Goal: Task Accomplishment & Management: Manage account settings

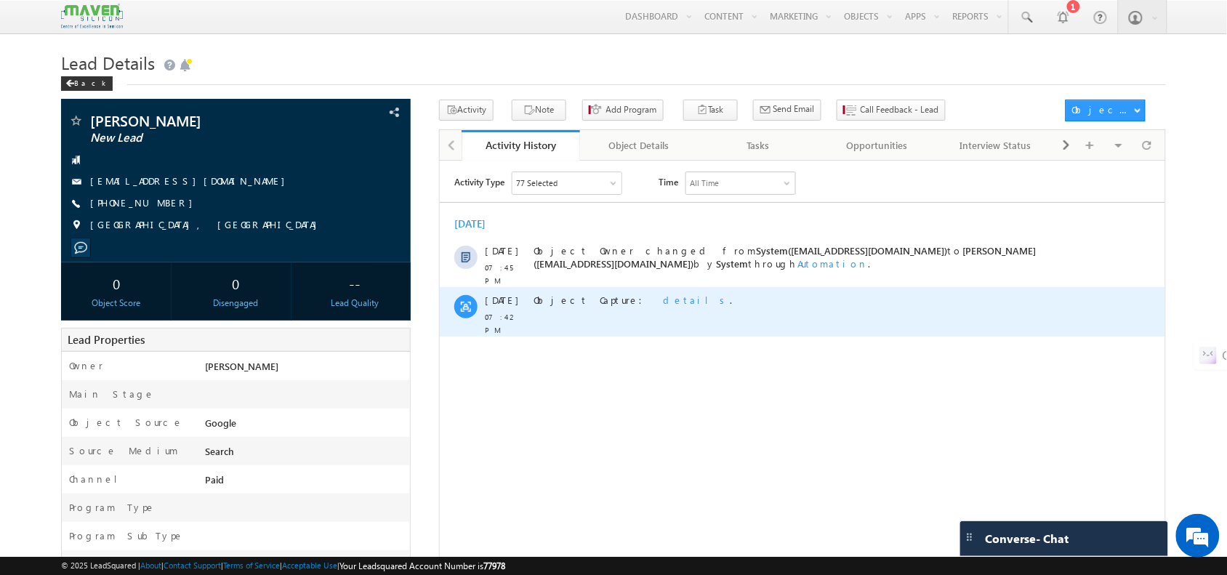
click at [825, 293] on div "Object Capture: details ." at bounding box center [800, 299] width 534 height 13
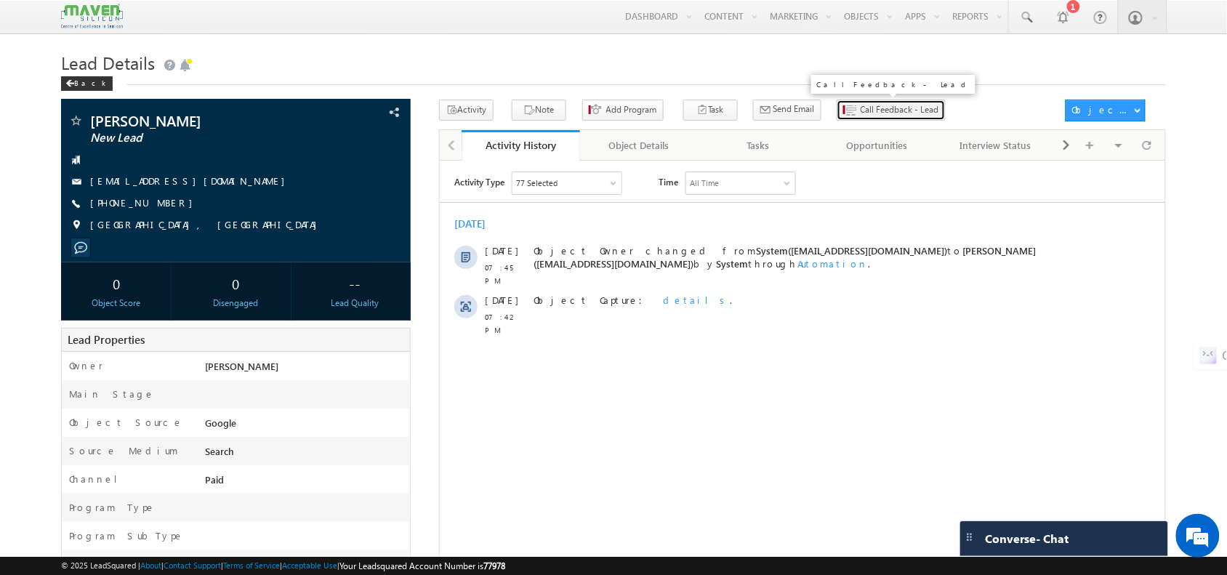
click at [837, 121] on button "Call Feedback - Lead" at bounding box center [891, 110] width 109 height 21
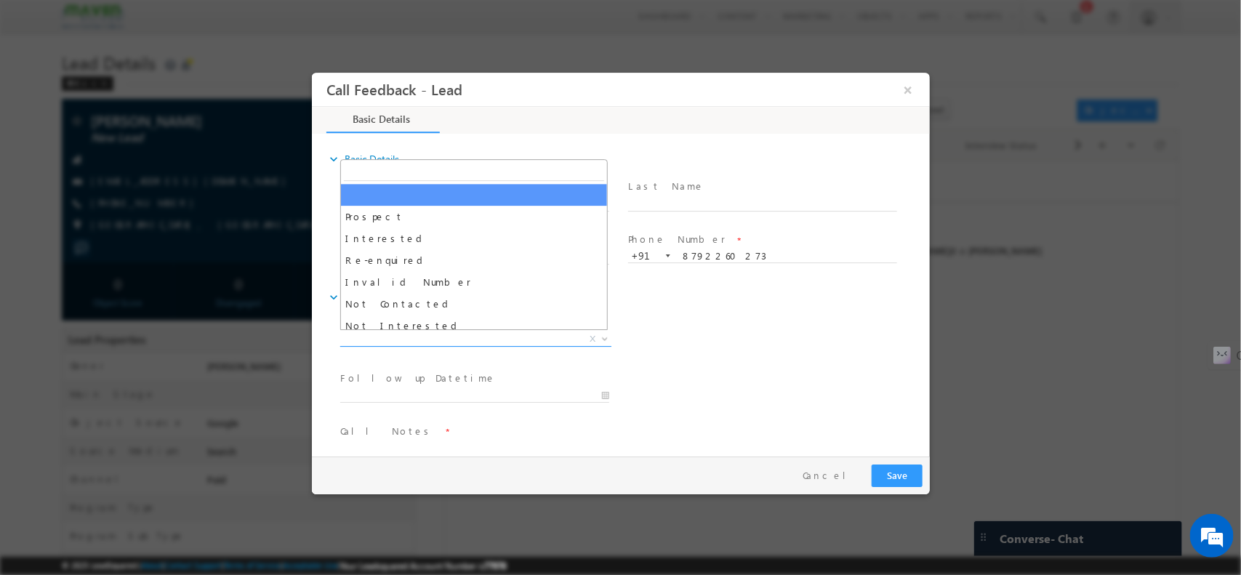
click at [454, 338] on span "X" at bounding box center [475, 339] width 271 height 15
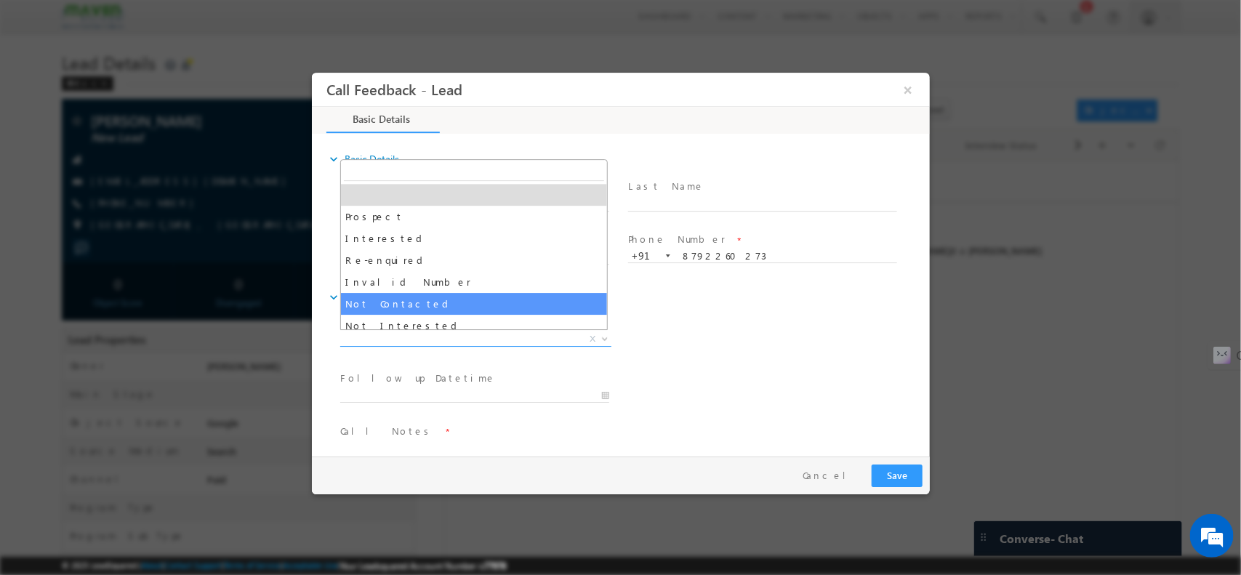
select select "Not Contacted"
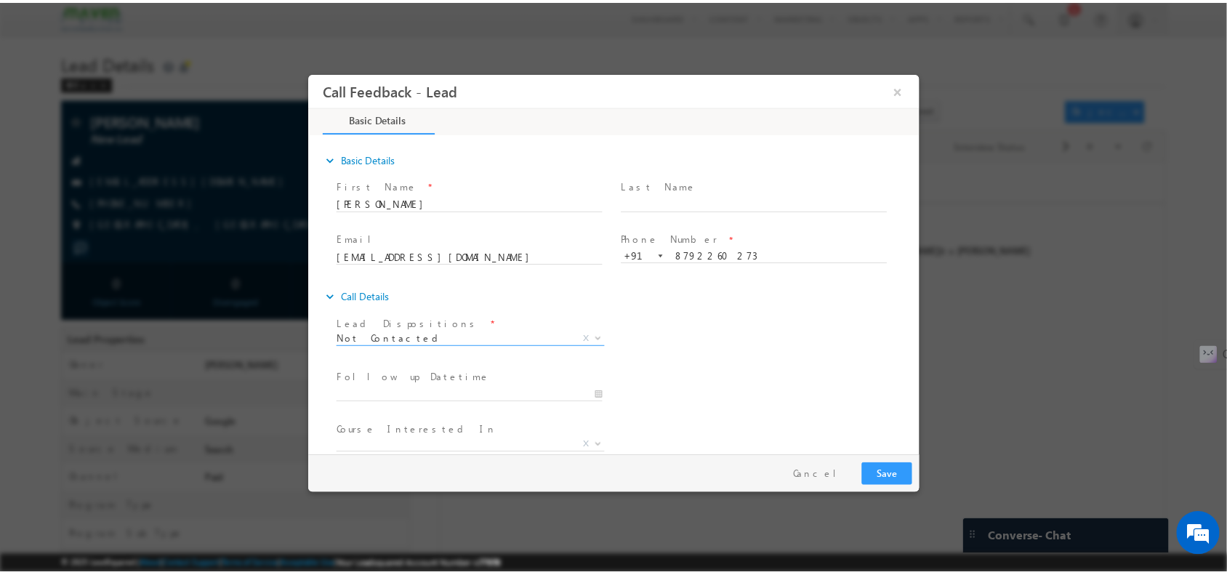
scroll to position [78, 0]
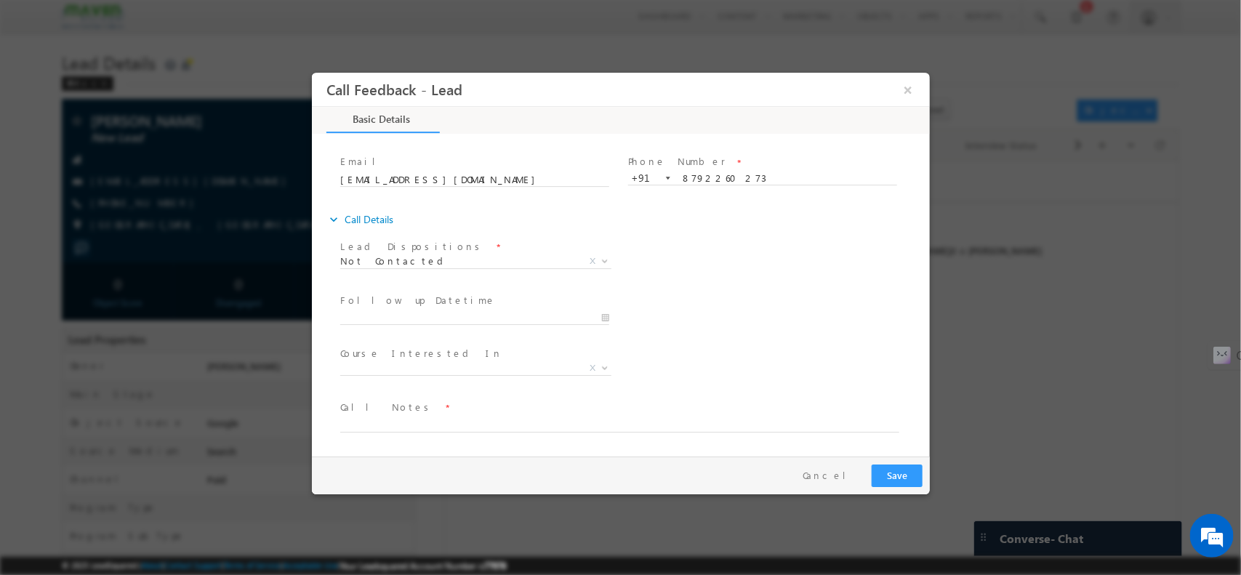
click at [436, 414] on span "Call Notes *" at bounding box center [611, 407] width 543 height 16
click at [430, 417] on textarea at bounding box center [619, 423] width 559 height 17
type textarea "N"
type textarea "no incoming"
click at [894, 460] on button "Save" at bounding box center [896, 475] width 51 height 23
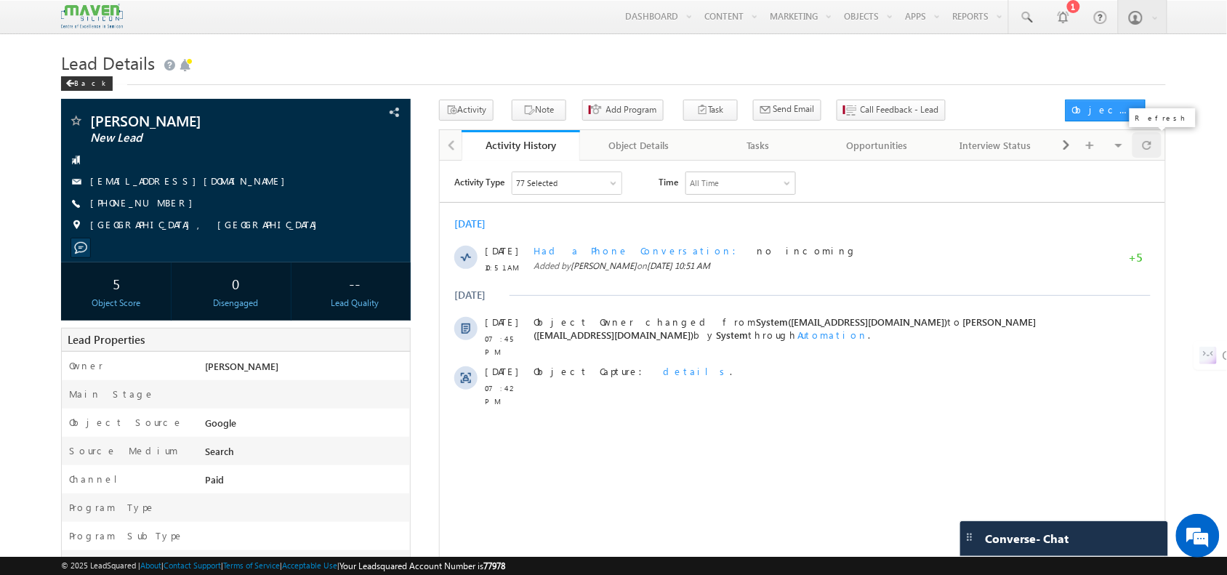
click at [982, 157] on div at bounding box center [1147, 144] width 28 height 25
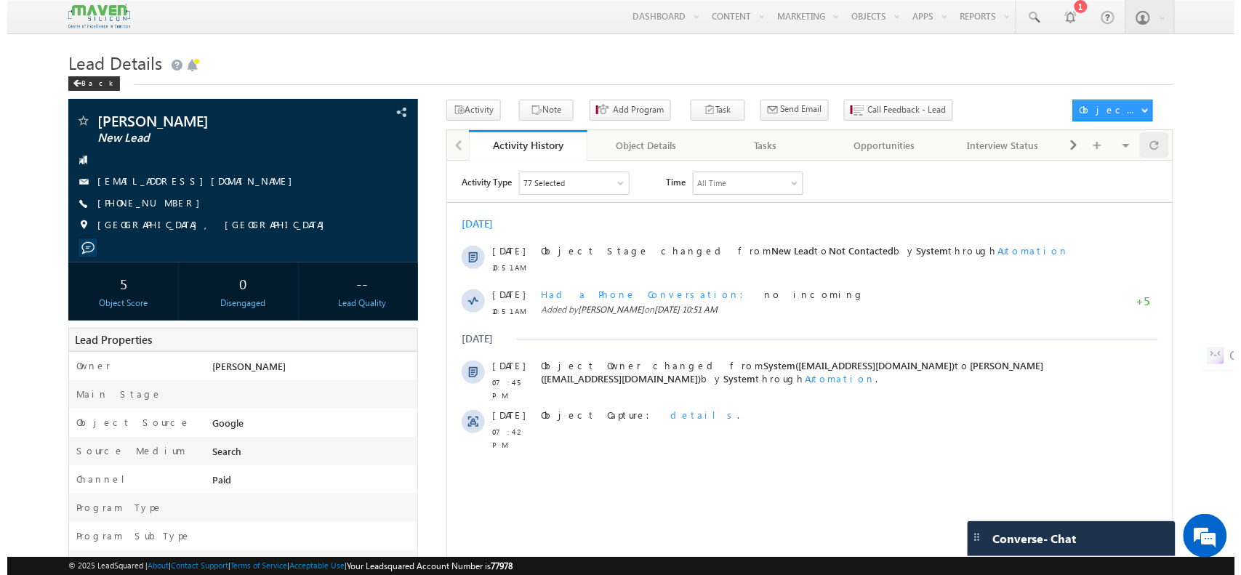
scroll to position [0, 0]
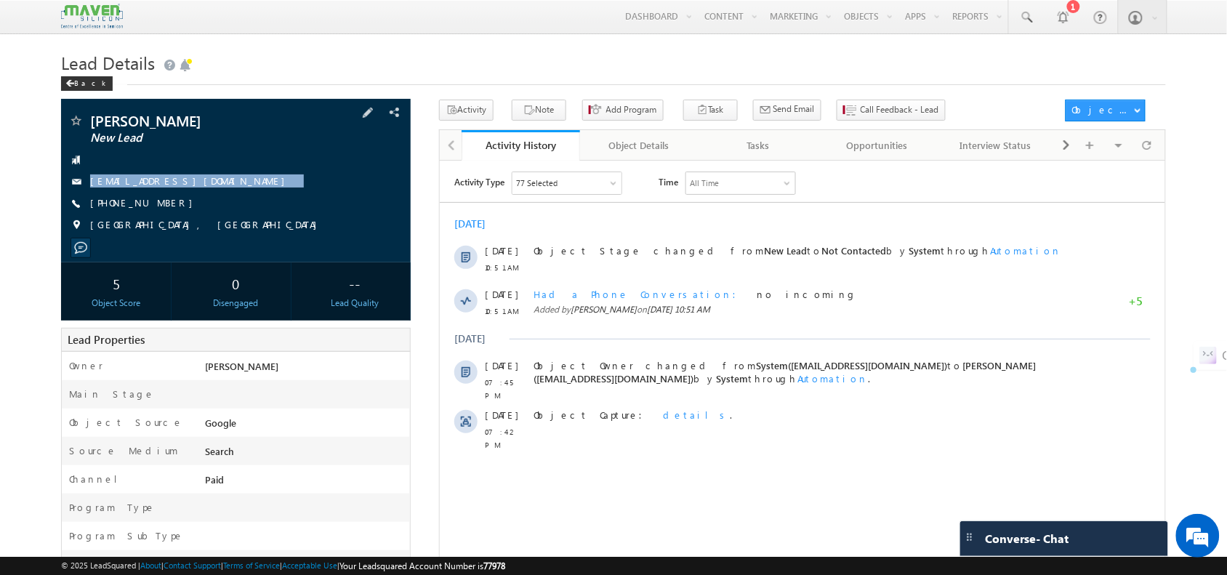
drag, startPoint x: 212, startPoint y: 188, endPoint x: 213, endPoint y: 195, distance: 7.4
click at [213, 195] on div "Bharath Sai New Lead bsai97641@gmail.com +91-8792260273" at bounding box center [235, 176] width 335 height 127
copy div "bsai97641@gmail.com"
click at [241, 196] on div "Bharath Sai New Lead bsai97641@gmail.com +91-8792260273" at bounding box center [235, 176] width 335 height 127
drag, startPoint x: 175, startPoint y: 205, endPoint x: 162, endPoint y: 209, distance: 13.8
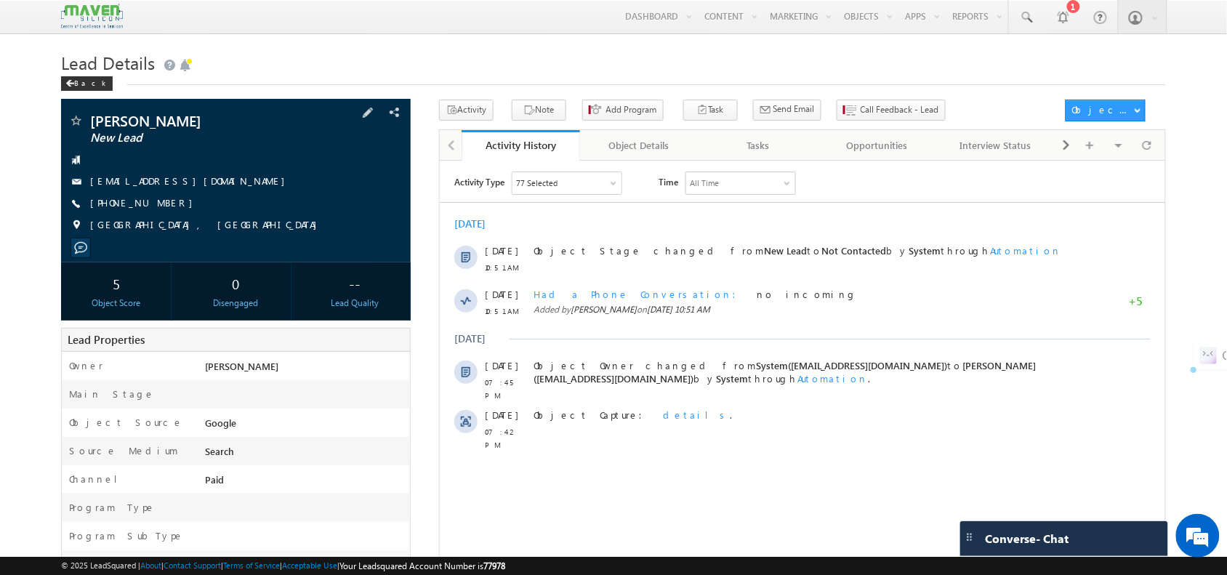
click at [162, 209] on div "+91-8792260273" at bounding box center [235, 203] width 335 height 15
drag, startPoint x: 191, startPoint y: 201, endPoint x: 185, endPoint y: 217, distance: 16.8
click at [185, 217] on div "Bharath Sai New Lead bsai97641@gmail.com +91-8792260273" at bounding box center [235, 176] width 335 height 127
copy div "+91-8792260273"
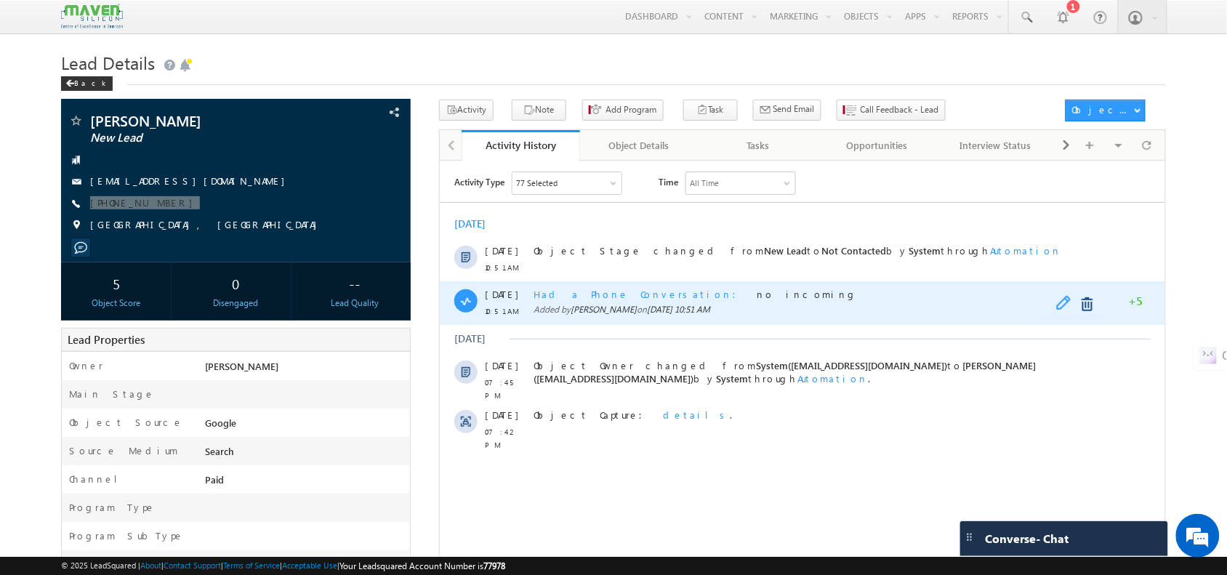
click at [982, 300] on span at bounding box center [1067, 303] width 23 height 17
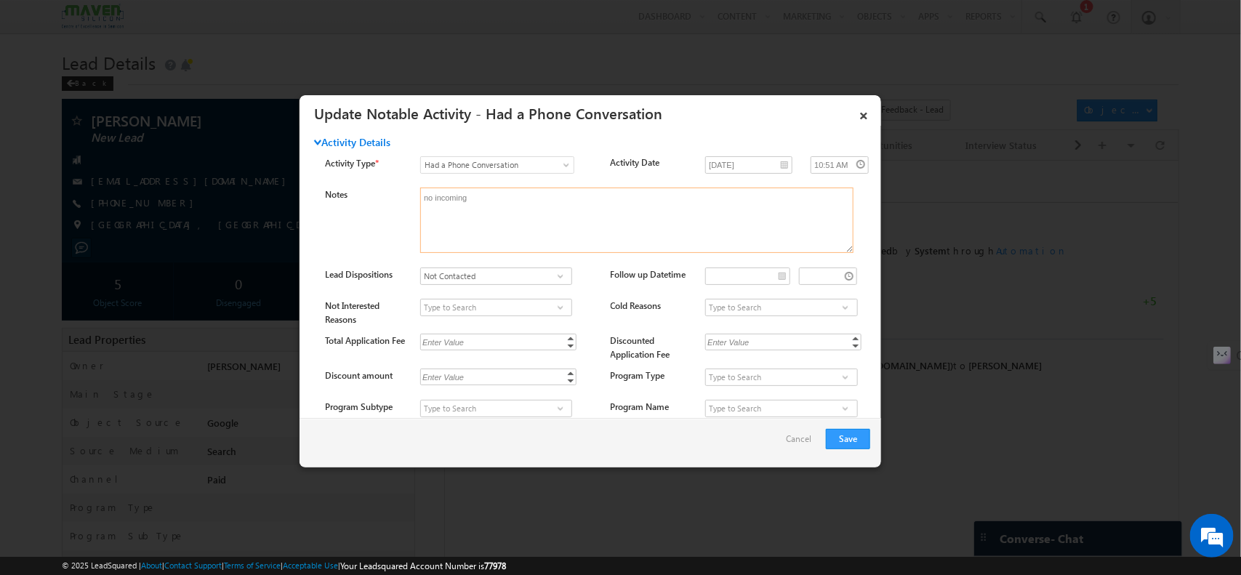
click at [520, 228] on textarea "no incoming" at bounding box center [636, 220] width 433 height 65
type textarea "no incoming // mail sent"
click at [864, 447] on button "Save" at bounding box center [848, 439] width 44 height 20
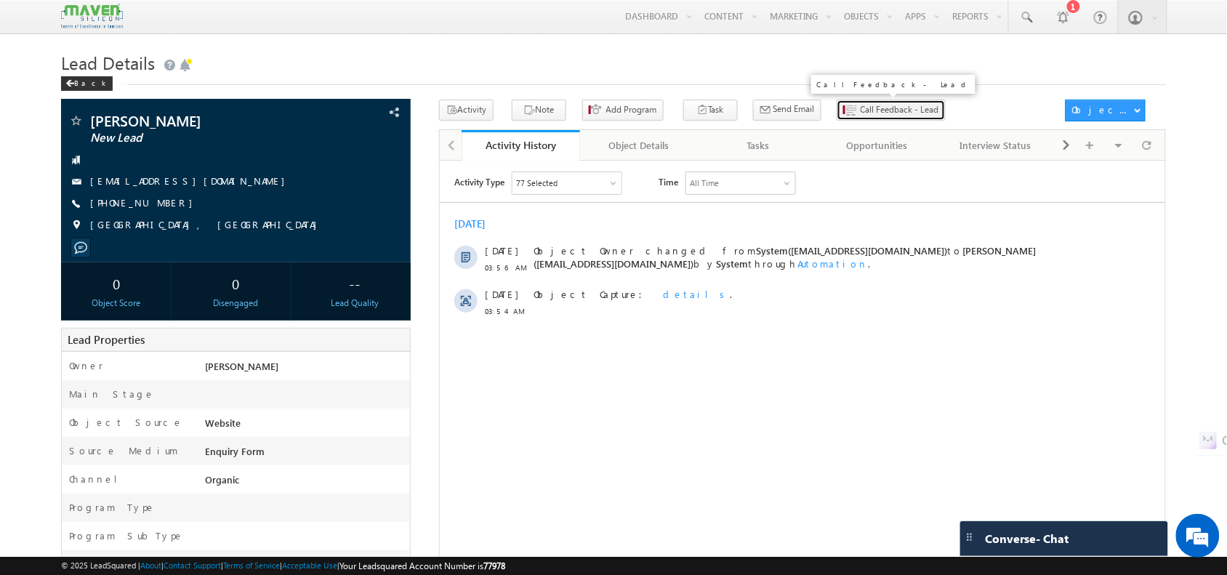
click at [861, 113] on span "Call Feedback - Lead" at bounding box center [900, 109] width 79 height 13
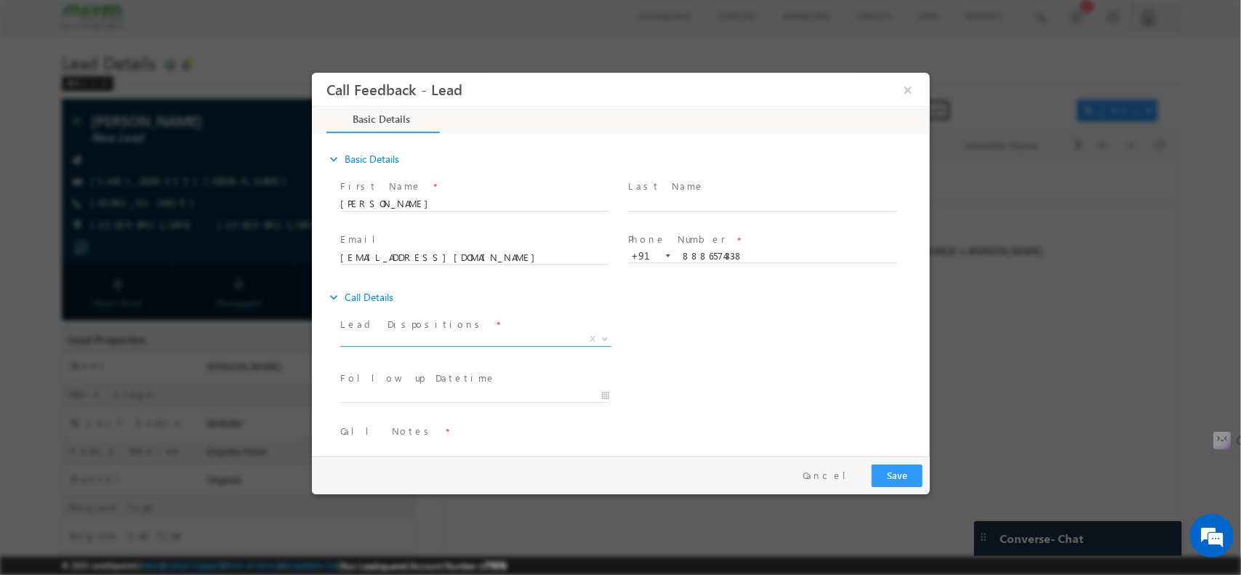
scroll to position [24, 0]
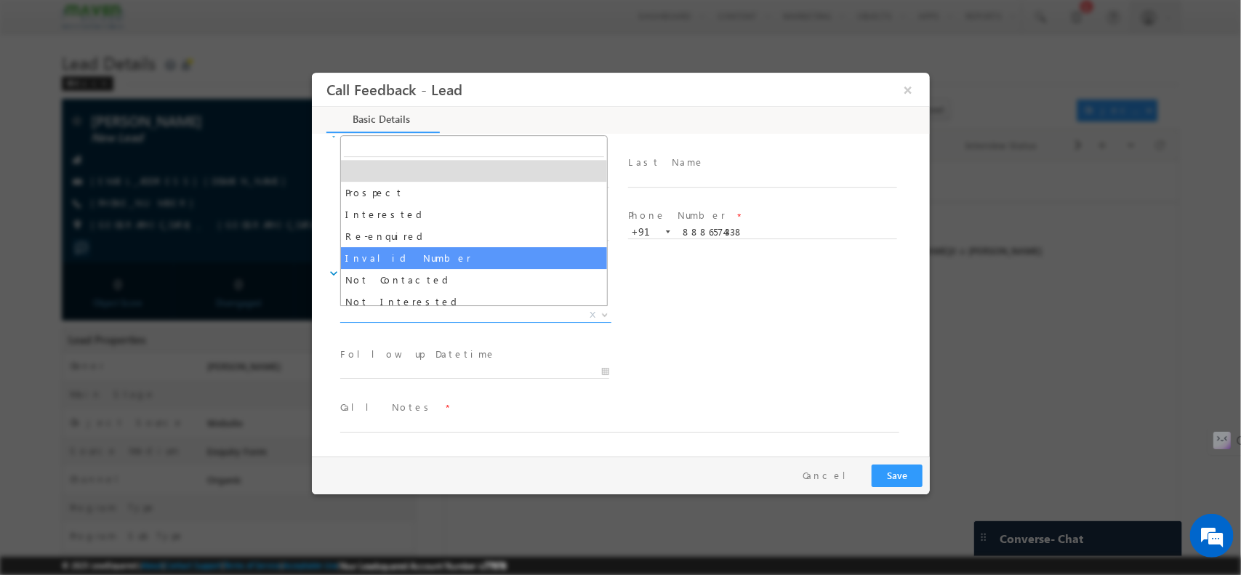
drag, startPoint x: 465, startPoint y: 308, endPoint x: 426, endPoint y: 268, distance: 55.0
select select "Not Contacted"
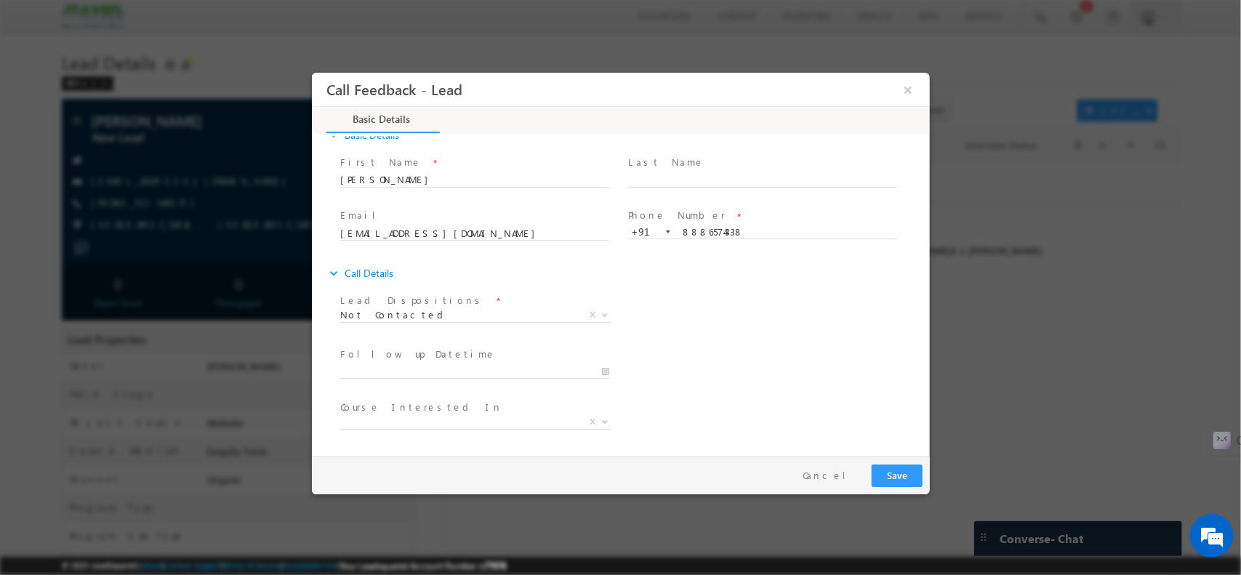
click at [426, 268] on div "expand_more Call Details" at bounding box center [628, 273] width 604 height 26
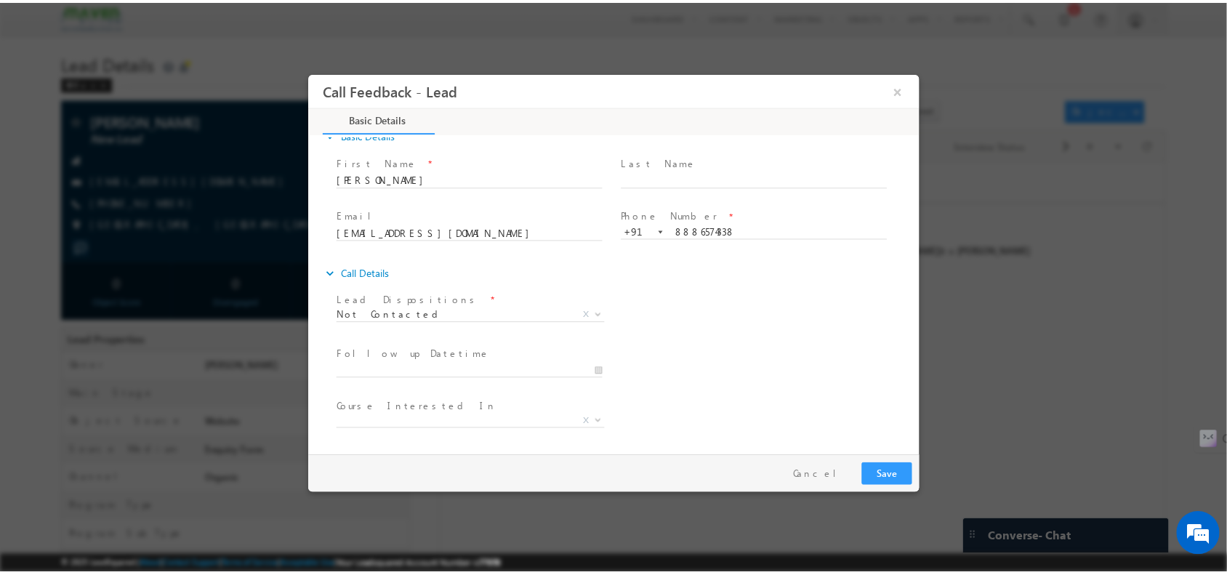
scroll to position [78, 0]
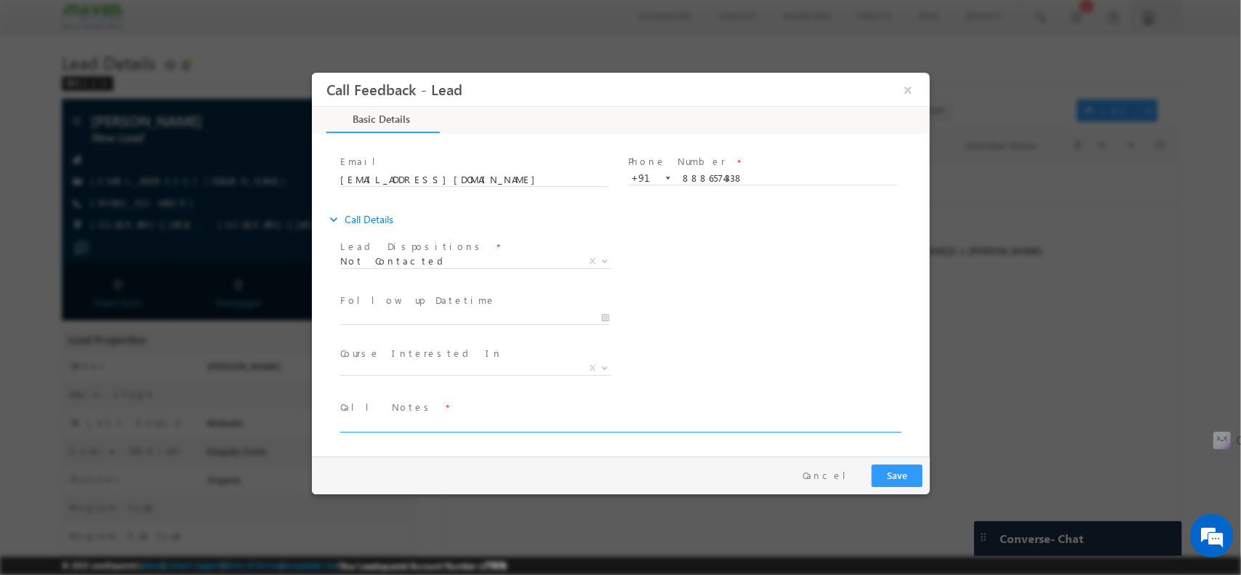
click at [433, 415] on textarea at bounding box center [619, 423] width 559 height 17
type textarea "NPU / Mail WA sent"
click at [905, 480] on button "Save" at bounding box center [896, 475] width 51 height 23
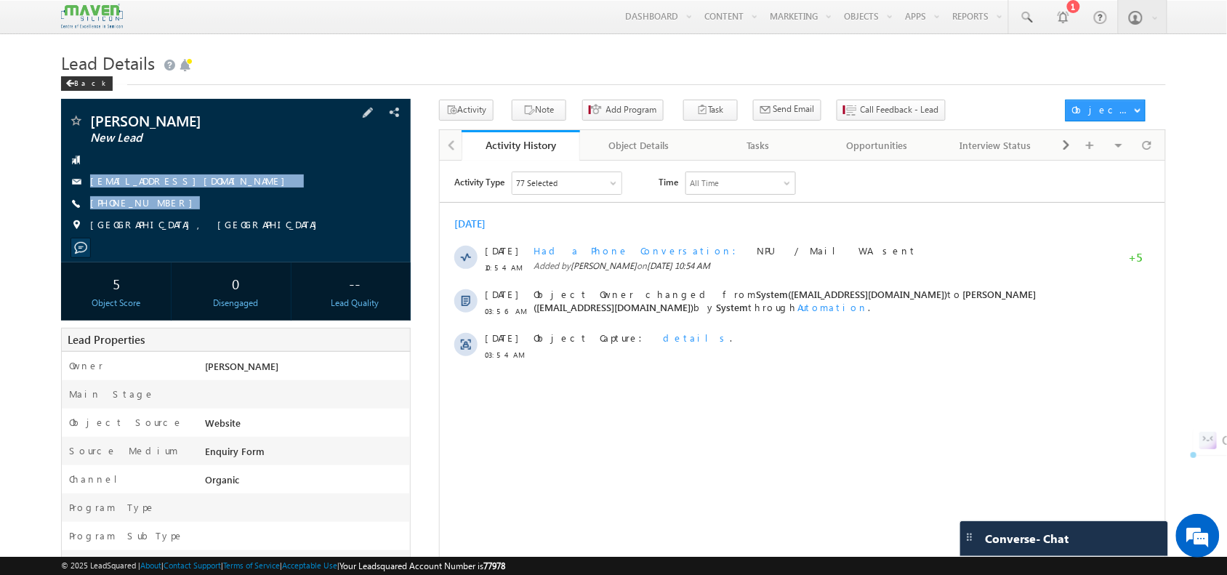
drag, startPoint x: 262, startPoint y: 180, endPoint x: 279, endPoint y: 218, distance: 42.0
click at [279, 218] on div "[PERSON_NAME] New Lead [EMAIL_ADDRESS][DOMAIN_NAME] [PHONE_NUMBER]" at bounding box center [235, 176] width 335 height 127
click at [291, 200] on div "[PHONE_NUMBER]" at bounding box center [235, 203] width 335 height 15
drag, startPoint x: 279, startPoint y: 191, endPoint x: 252, endPoint y: 185, distance: 27.5
click at [252, 185] on div "[PERSON_NAME] New Lead [EMAIL_ADDRESS][DOMAIN_NAME] [PHONE_NUMBER]" at bounding box center [235, 176] width 335 height 127
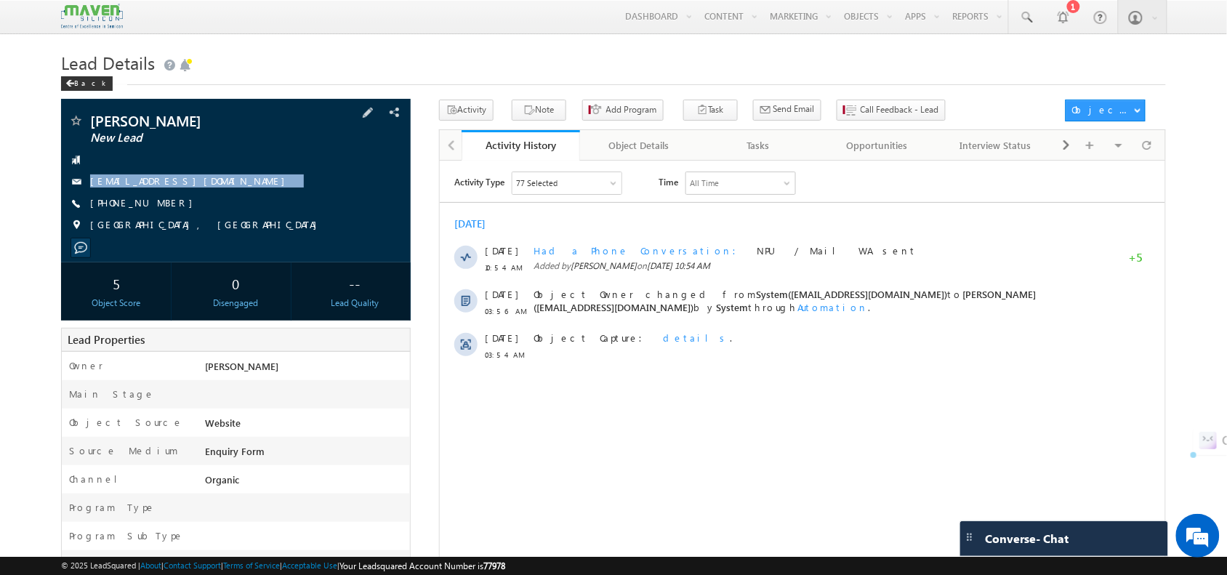
copy div "[EMAIL_ADDRESS][DOMAIN_NAME]"
